Goal: Transaction & Acquisition: Download file/media

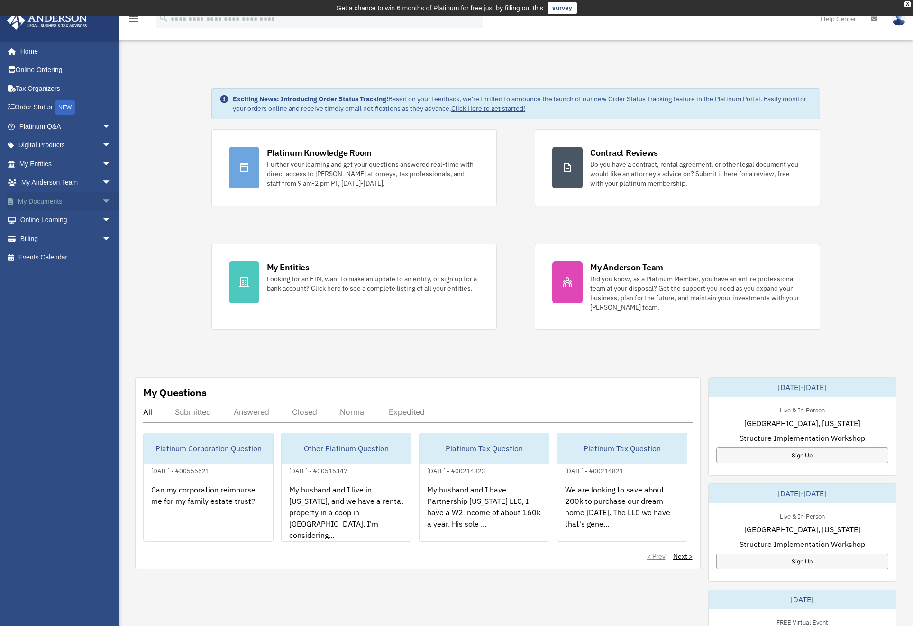
click at [102, 206] on span "arrow_drop_down" at bounding box center [111, 201] width 19 height 19
click at [78, 219] on link "Box" at bounding box center [69, 220] width 112 height 19
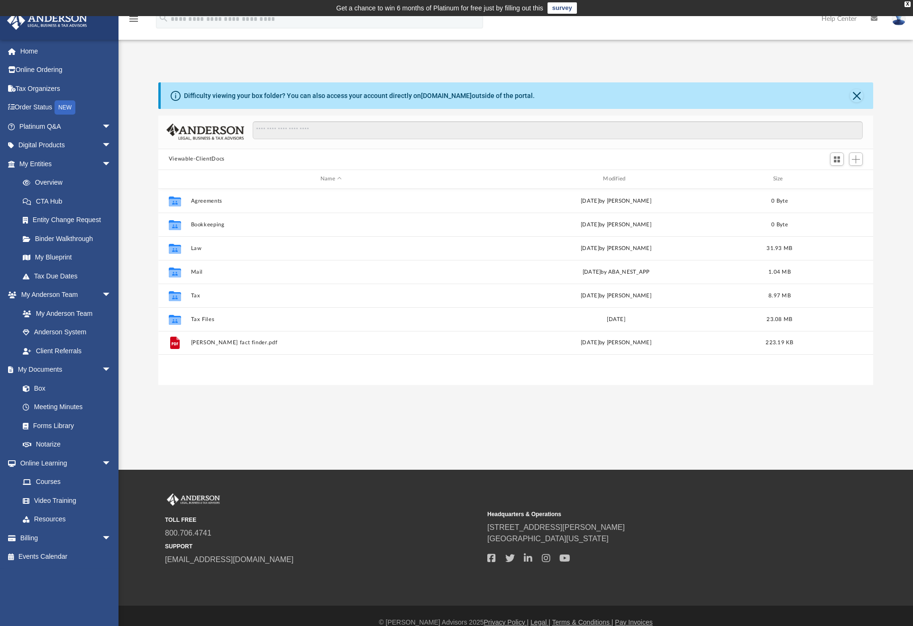
scroll to position [208, 708]
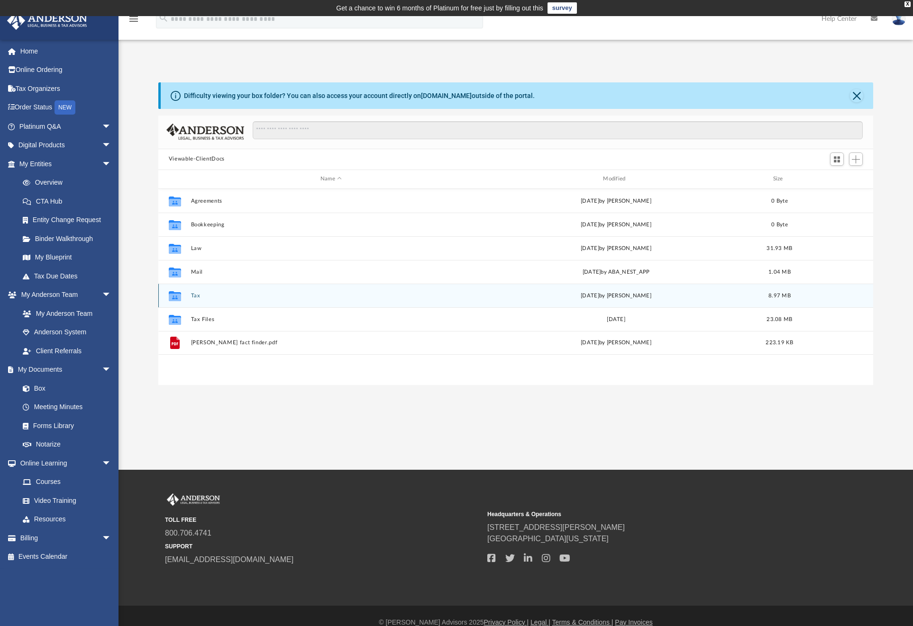
click at [196, 296] on button "Tax" at bounding box center [331, 295] width 281 height 6
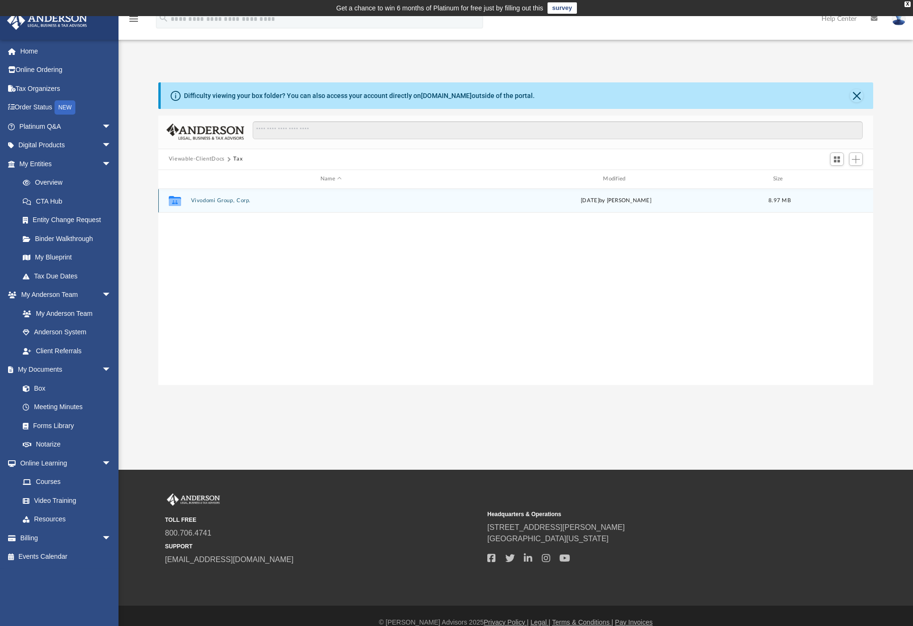
click at [222, 200] on button "Vivodomi Group, Corp." at bounding box center [331, 201] width 281 height 6
click at [198, 200] on button "2024" at bounding box center [331, 201] width 281 height 6
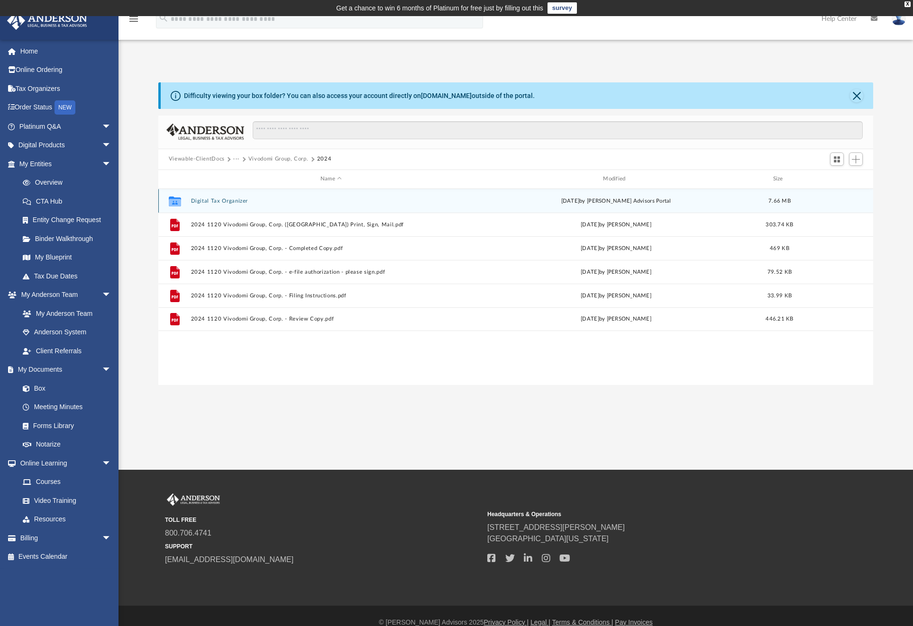
click at [233, 200] on button "Digital Tax Organizer" at bounding box center [331, 201] width 281 height 6
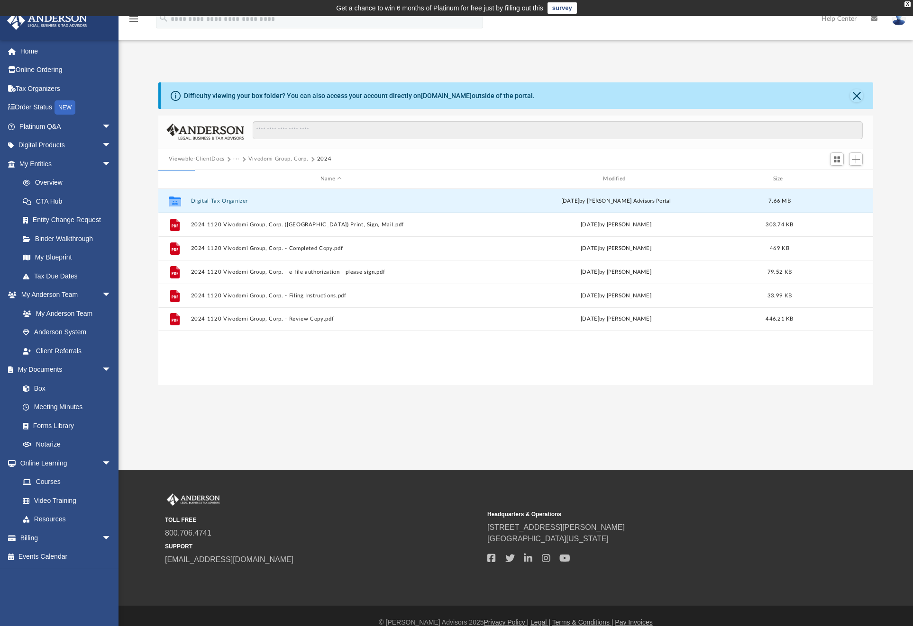
click at [281, 157] on button "Vivodomi Group, Corp." at bounding box center [278, 159] width 60 height 9
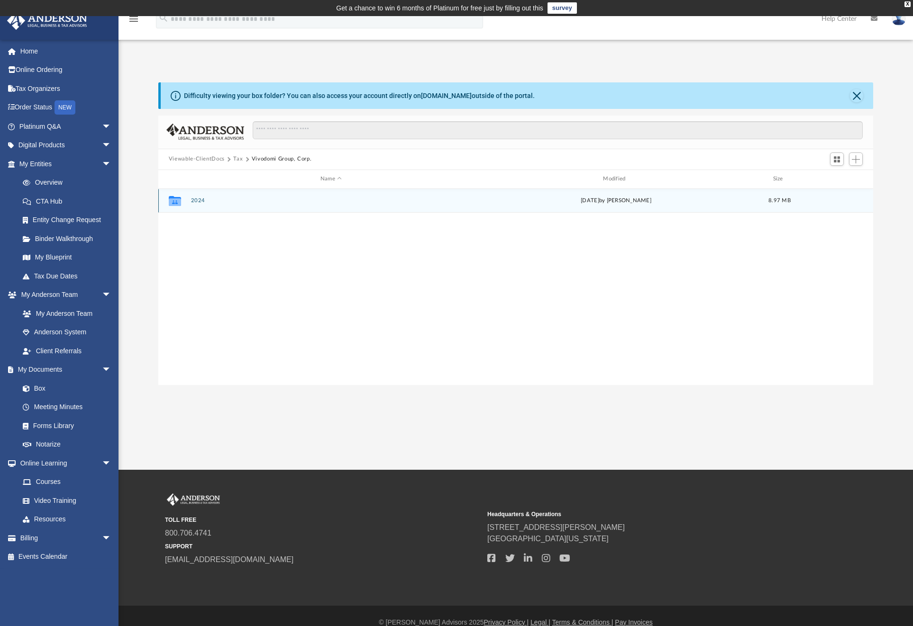
click at [200, 201] on button "2024" at bounding box center [331, 201] width 281 height 6
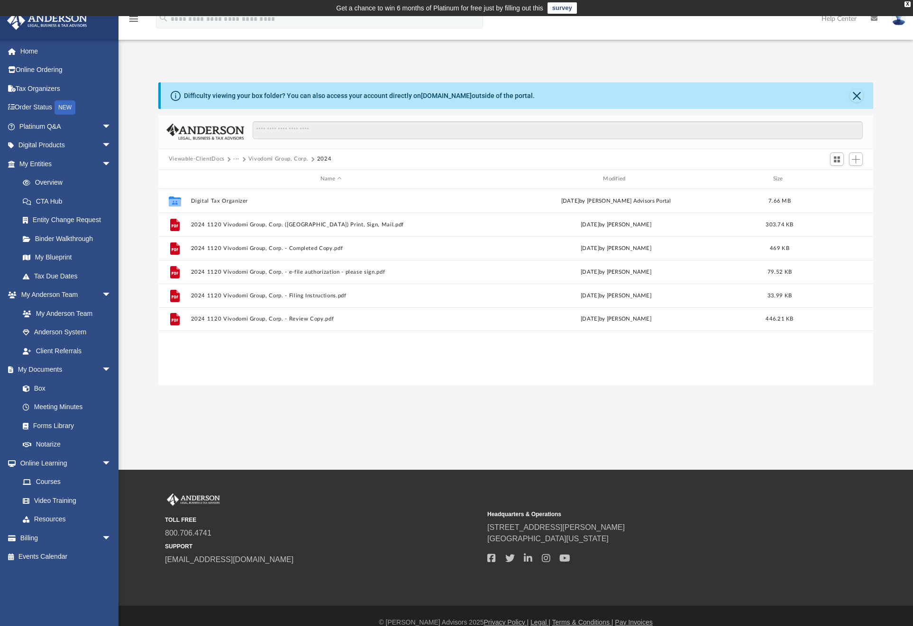
click at [271, 159] on button "Vivodomi Group, Corp." at bounding box center [278, 159] width 60 height 9
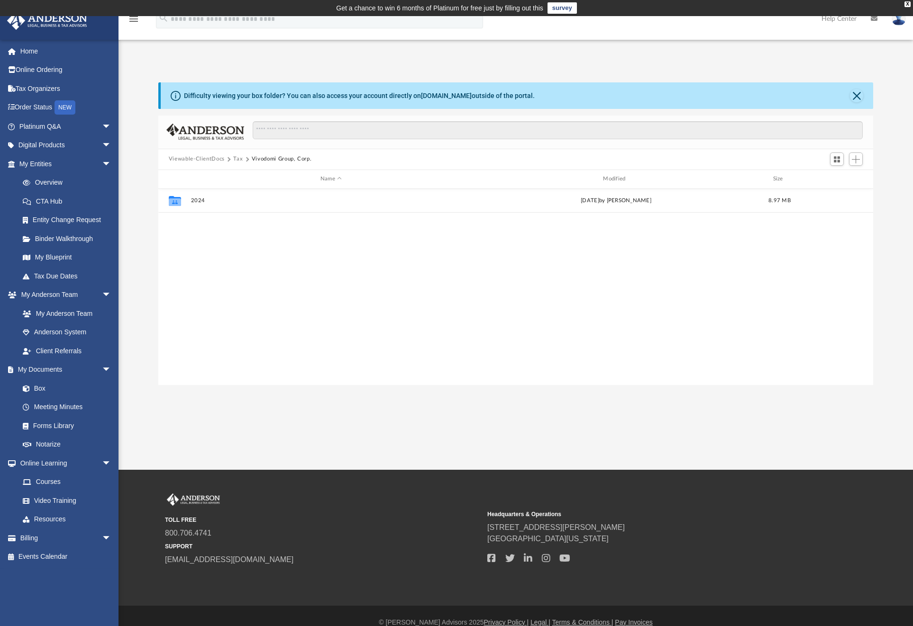
click at [237, 158] on button "Tax" at bounding box center [237, 159] width 9 height 9
click at [207, 158] on button "Viewable-ClientDocs" at bounding box center [197, 159] width 56 height 9
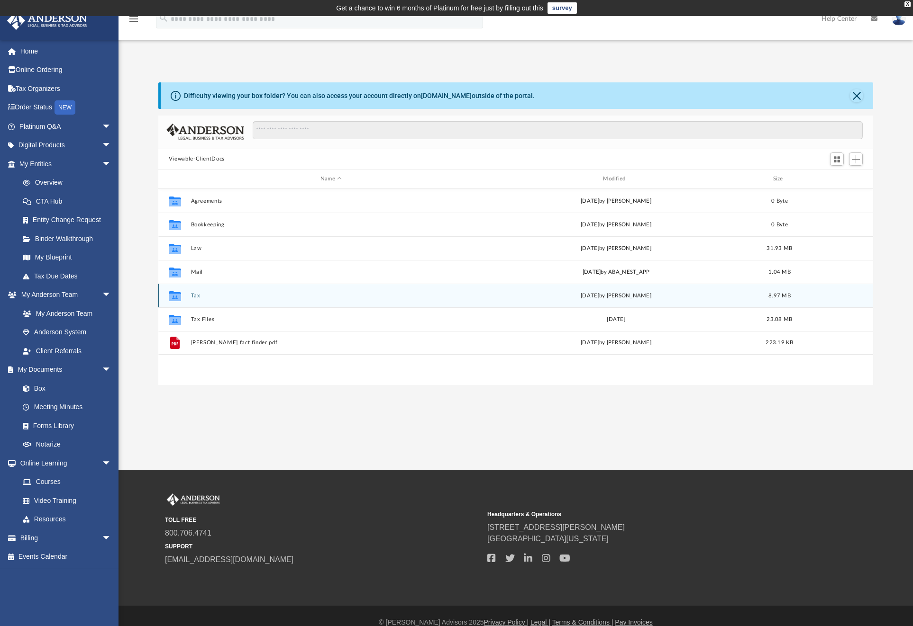
click at [195, 295] on button "Tax" at bounding box center [331, 295] width 281 height 6
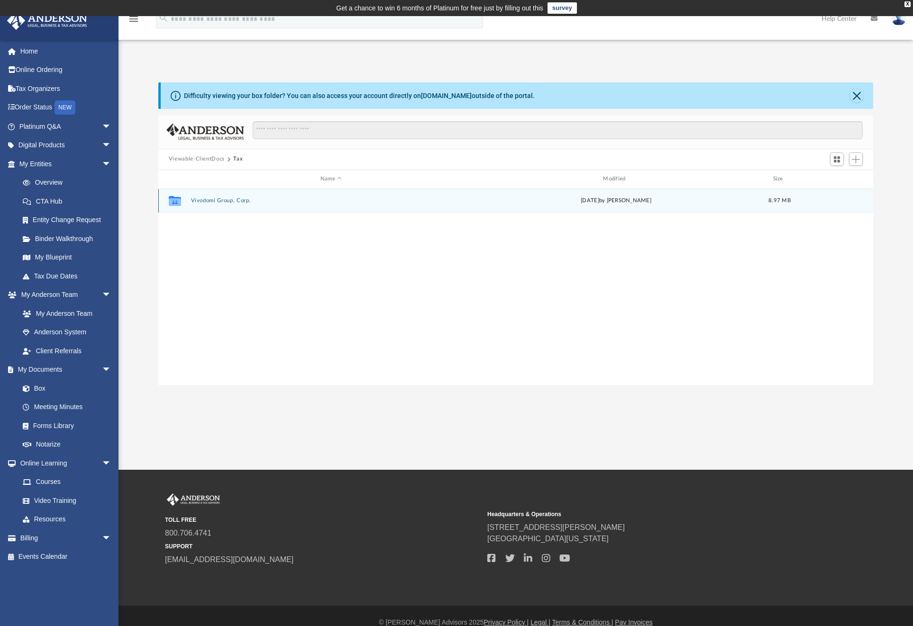
click at [240, 200] on button "Vivodomi Group, Corp." at bounding box center [331, 201] width 281 height 6
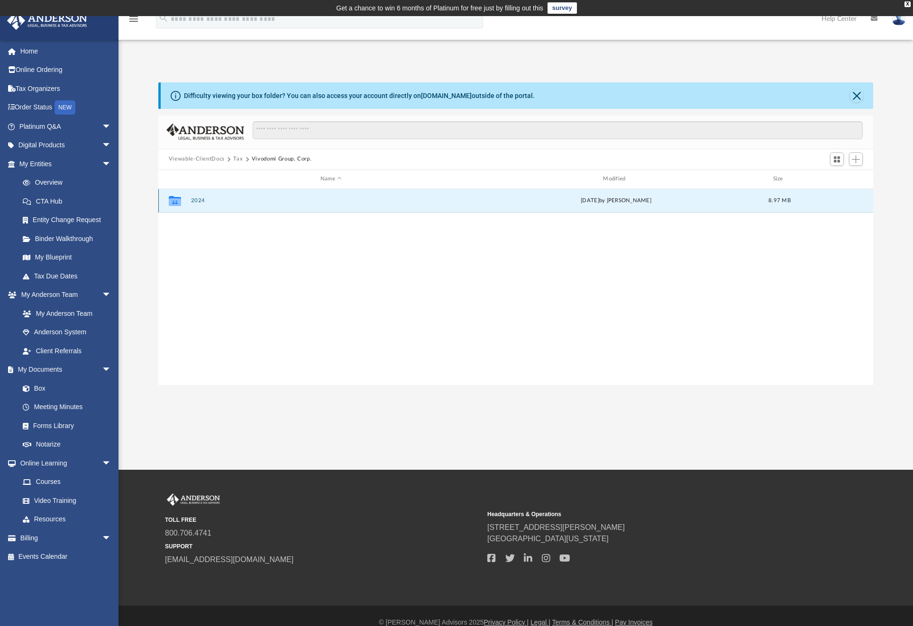
click at [200, 201] on button "2024" at bounding box center [331, 201] width 281 height 6
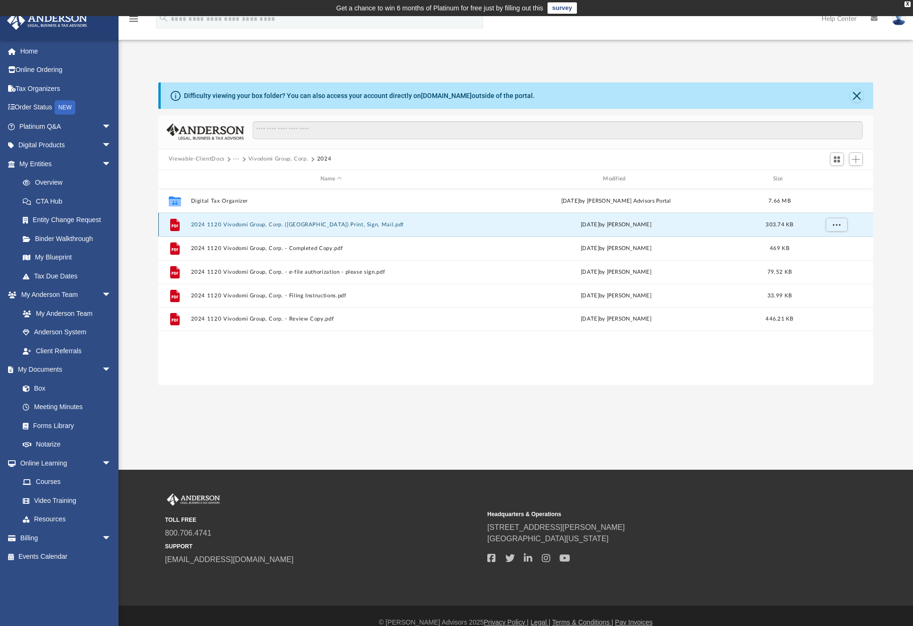
click at [313, 222] on button "2024 1120 Vivodomi Group, Corp. (NY) Print, Sign, Mail.pdf" at bounding box center [331, 224] width 281 height 6
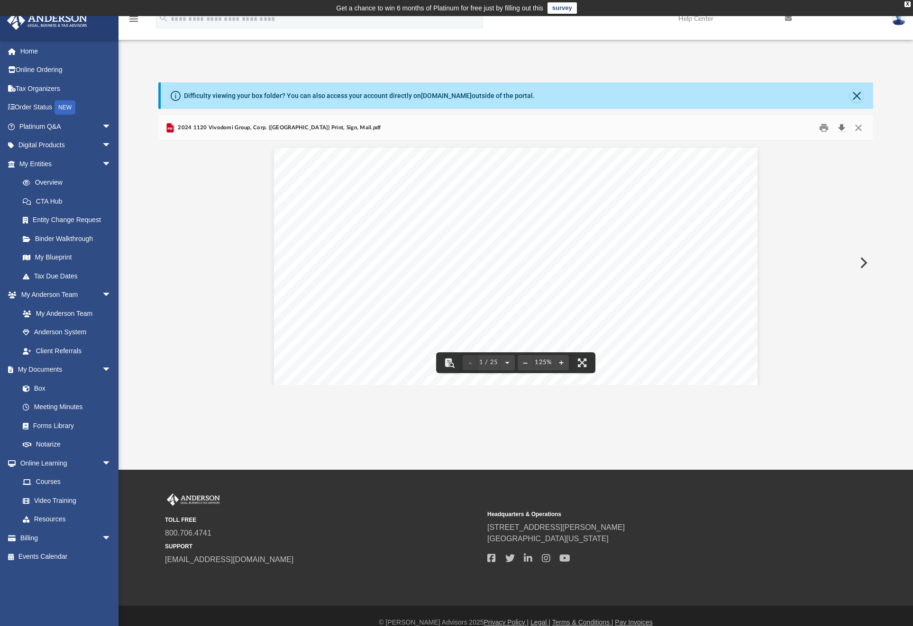
click at [842, 128] on button "Download" at bounding box center [841, 127] width 17 height 15
click at [854, 96] on button "Close" at bounding box center [856, 95] width 13 height 13
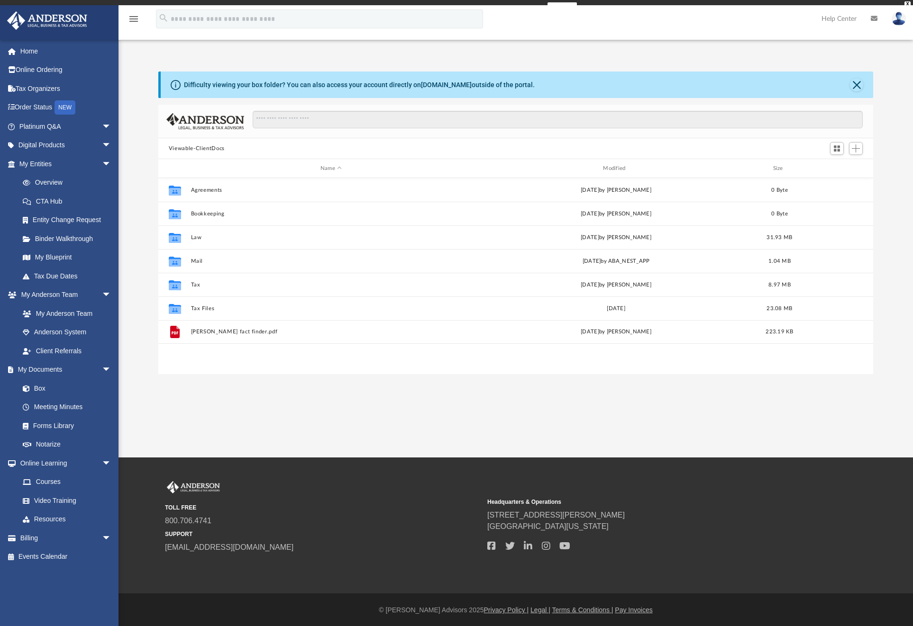
scroll to position [208, 708]
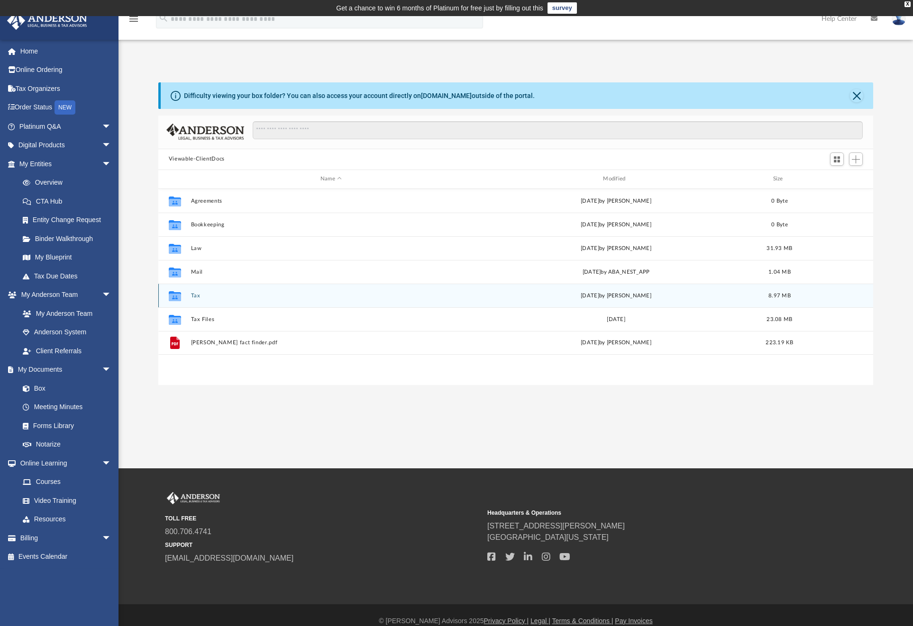
click at [194, 293] on button "Tax" at bounding box center [331, 295] width 281 height 6
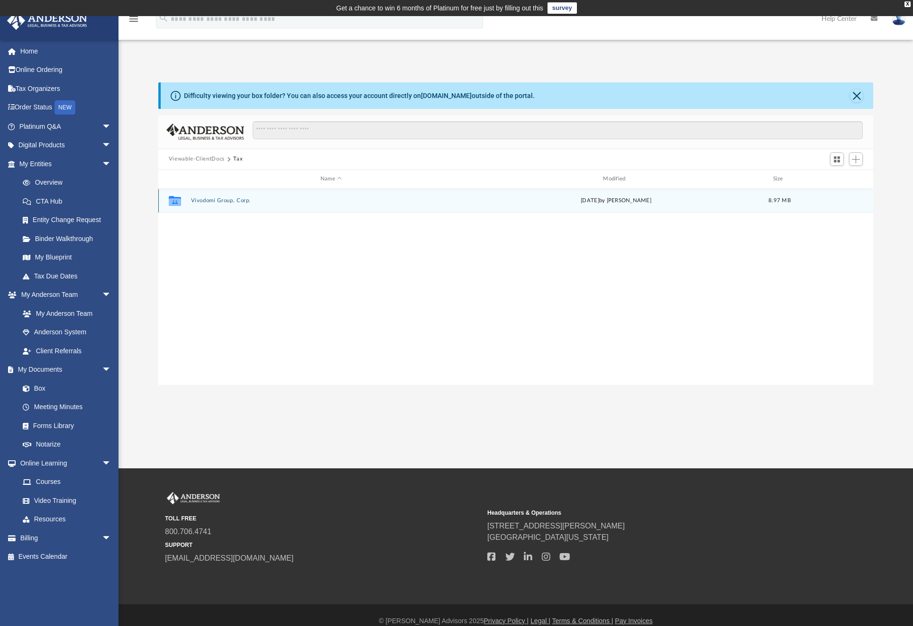
click at [234, 199] on button "Vivodomi Group, Corp." at bounding box center [331, 201] width 281 height 6
click at [199, 198] on button "2024" at bounding box center [331, 201] width 281 height 6
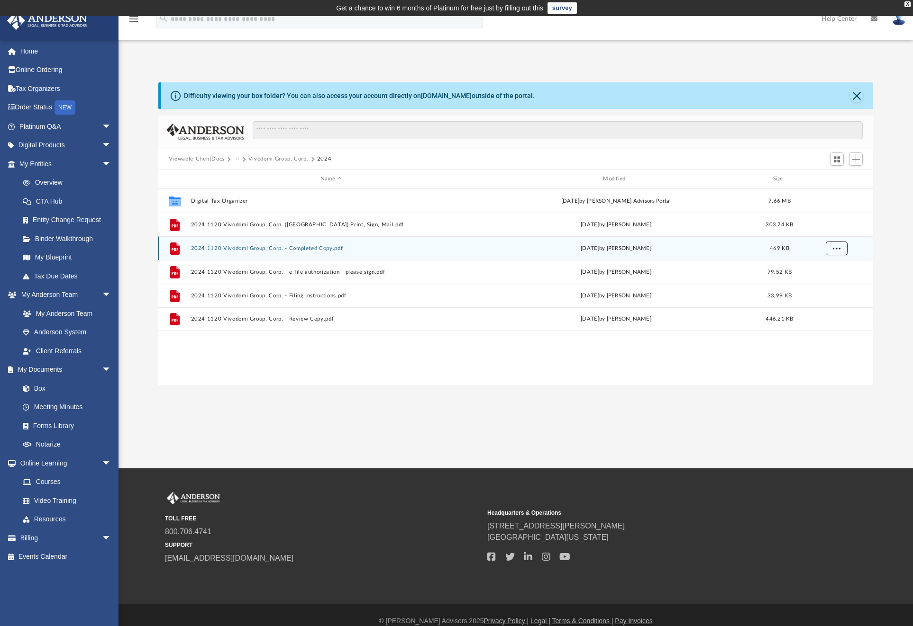
click at [835, 245] on span "More options" at bounding box center [836, 247] width 8 height 5
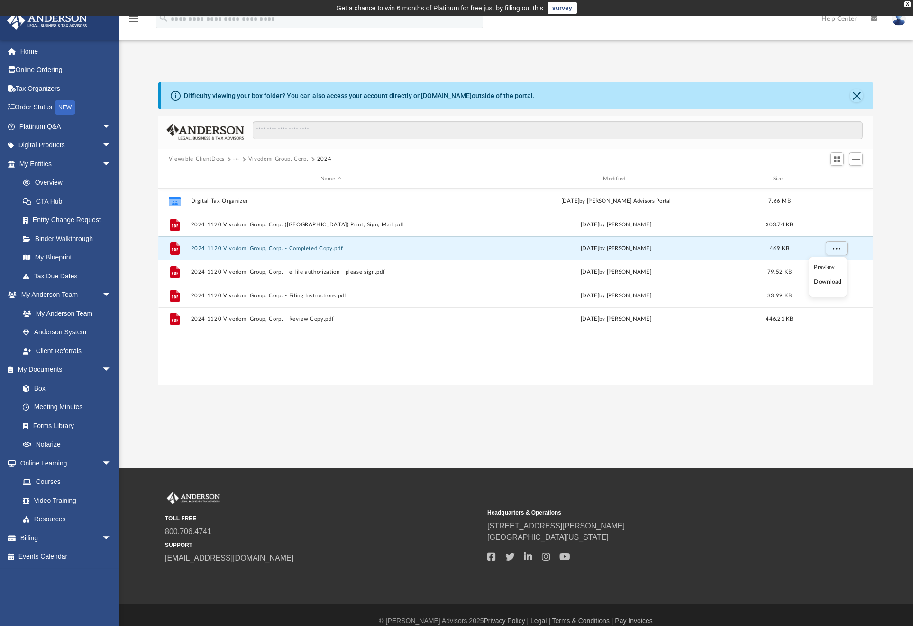
click at [830, 280] on li "Download" at bounding box center [827, 282] width 27 height 10
click at [892, 194] on div "Difficulty viewing your box folder? You can also access your account directly o…" at bounding box center [515, 233] width 794 height 303
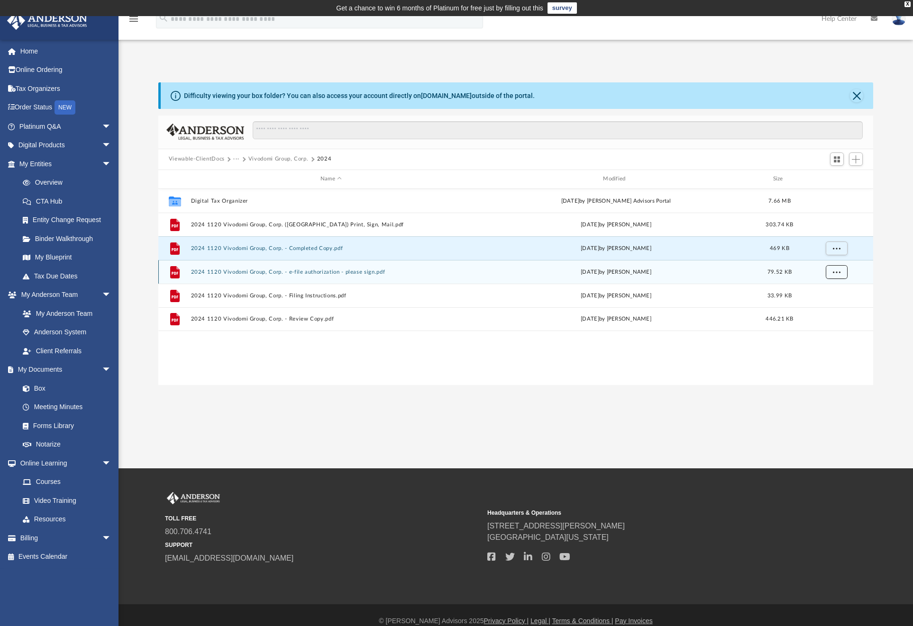
click at [837, 273] on span "More options" at bounding box center [836, 271] width 8 height 5
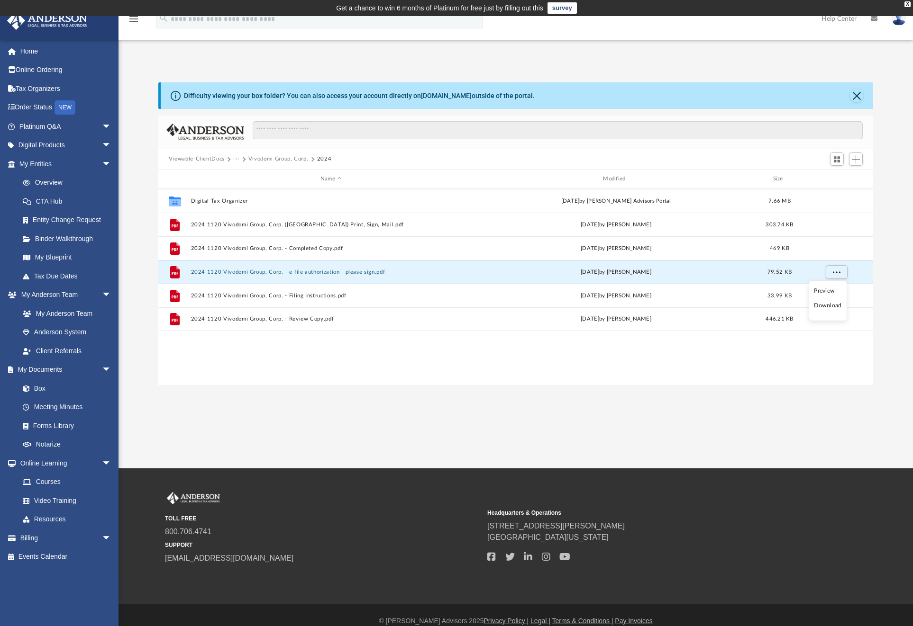
click at [830, 309] on li "Download" at bounding box center [827, 306] width 27 height 10
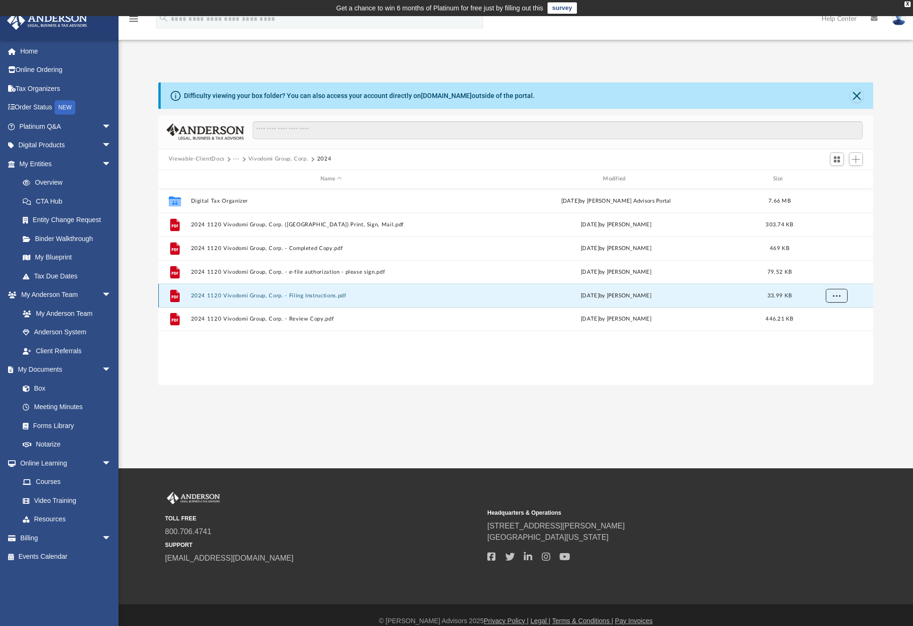
click at [844, 297] on button "More options" at bounding box center [836, 296] width 22 height 14
click at [830, 332] on li "Download" at bounding box center [827, 330] width 27 height 10
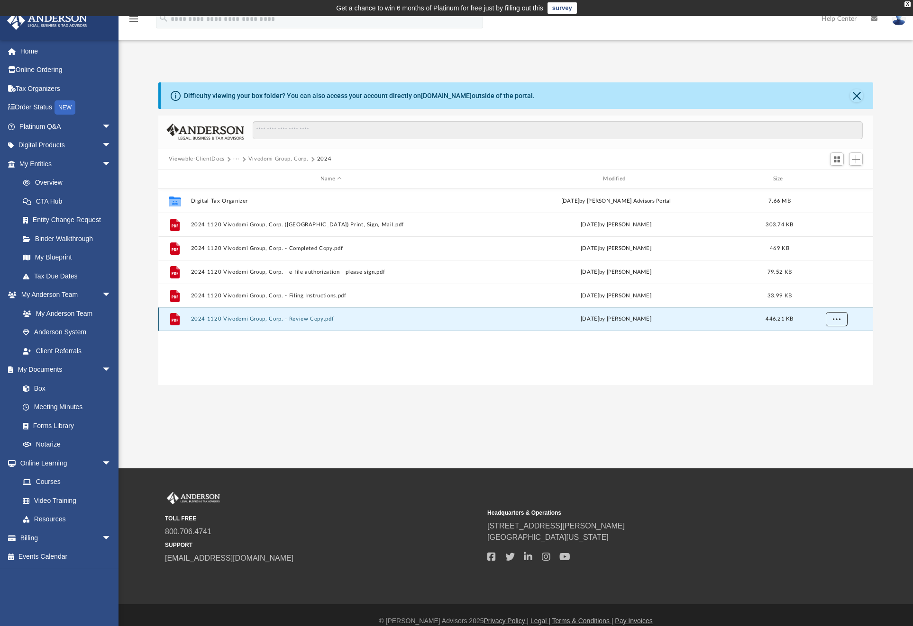
click at [836, 319] on span "More options" at bounding box center [836, 318] width 8 height 5
click at [826, 354] on li "Download" at bounding box center [827, 353] width 27 height 10
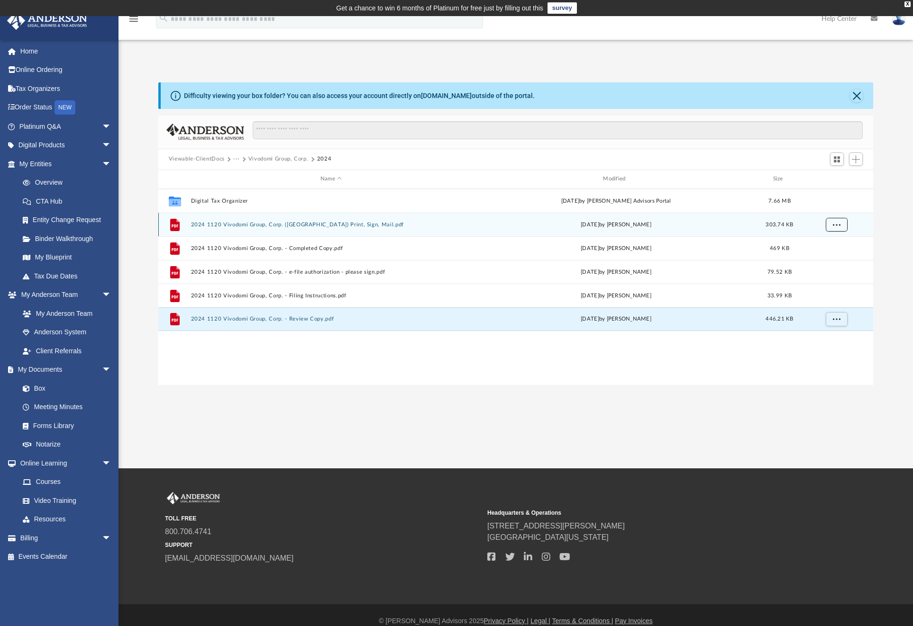
click at [838, 222] on span "More options" at bounding box center [836, 224] width 8 height 5
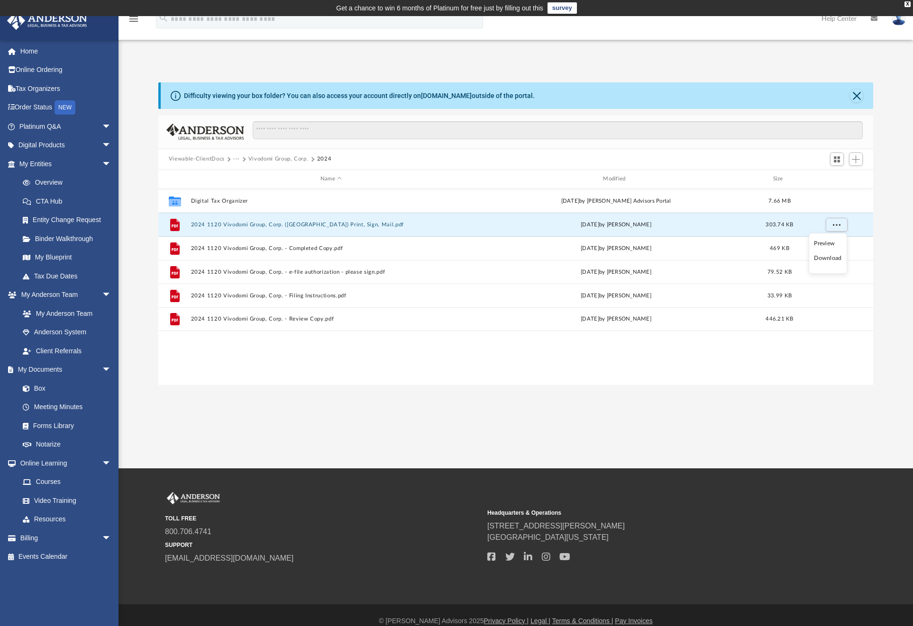
click at [834, 260] on li "Download" at bounding box center [827, 259] width 27 height 10
